Goal: Task Accomplishment & Management: Manage account settings

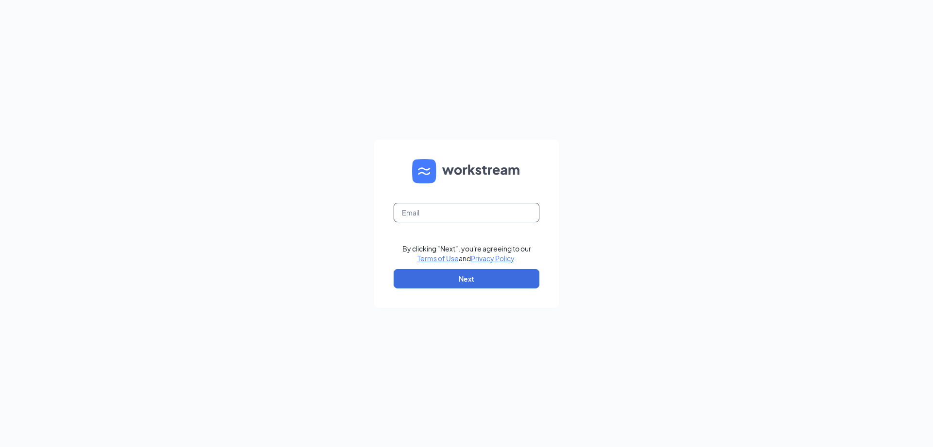
click at [441, 213] on input "text" at bounding box center [467, 212] width 146 height 19
type input "[EMAIL_ADDRESS][DOMAIN_NAME]"
click at [431, 273] on button "Next" at bounding box center [467, 278] width 146 height 19
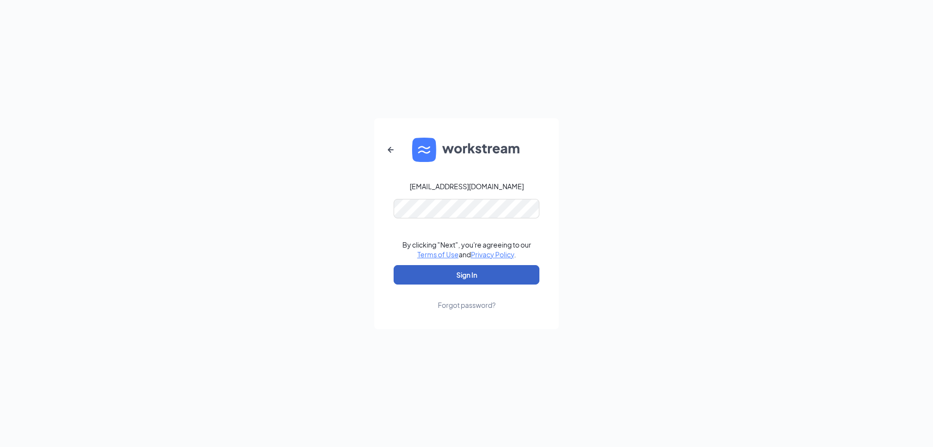
click at [428, 276] on button "Sign In" at bounding box center [467, 274] width 146 height 19
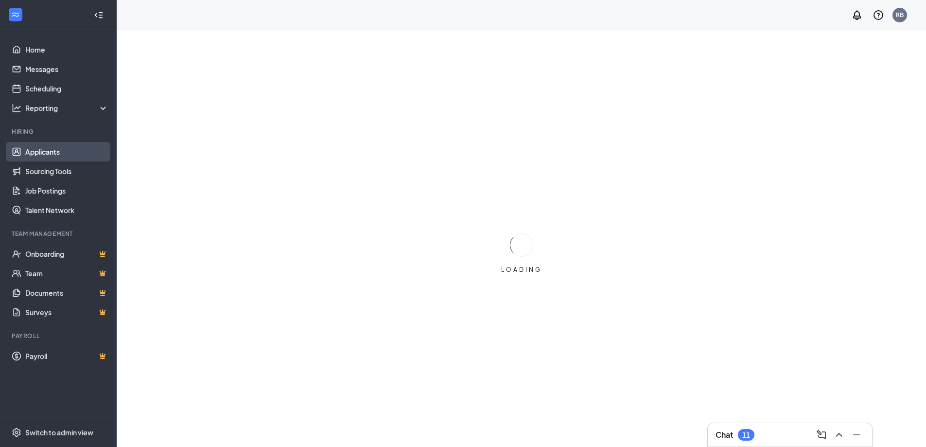
click at [33, 148] on link "Applicants" at bounding box center [66, 151] width 83 height 19
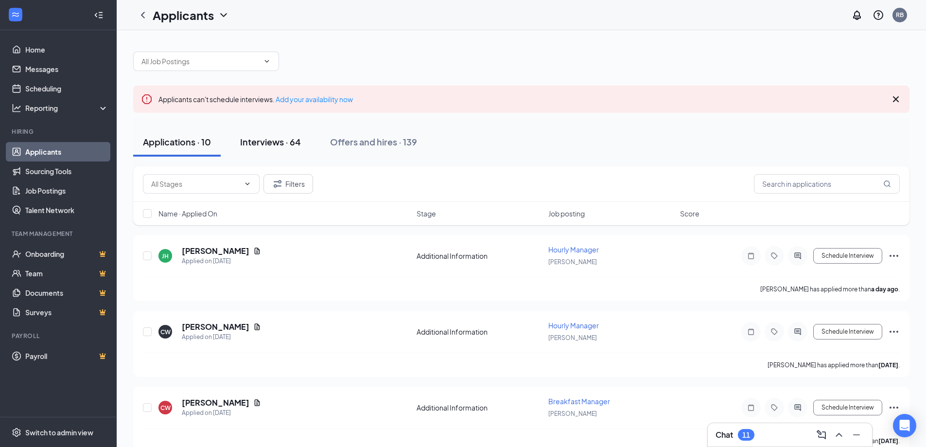
click at [279, 143] on div "Interviews · 64" at bounding box center [270, 142] width 61 height 12
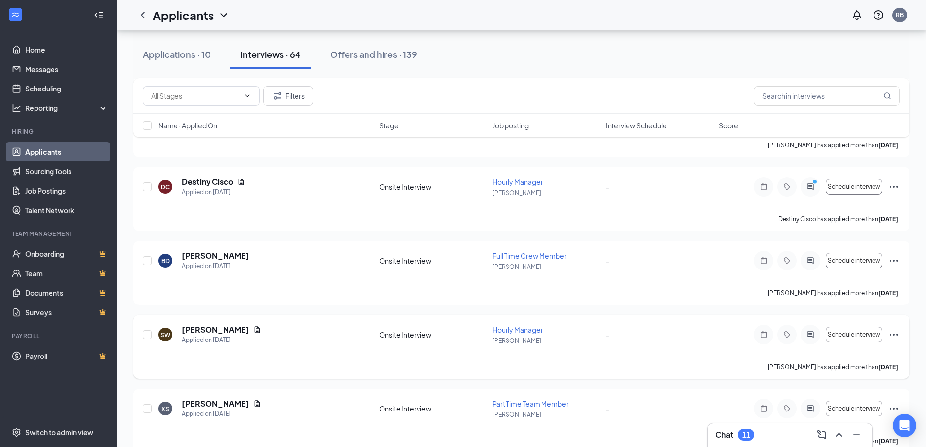
scroll to position [486, 0]
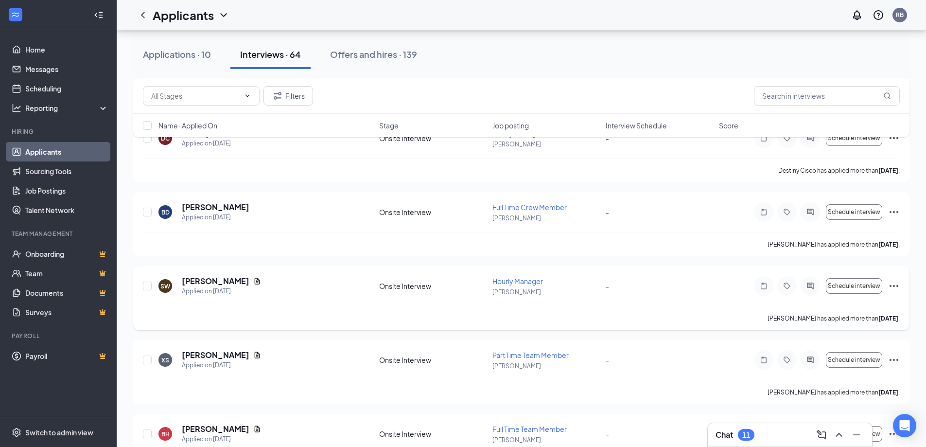
click at [894, 283] on icon "Ellipses" at bounding box center [894, 286] width 12 height 12
